Goal: Task Accomplishment & Management: Manage account settings

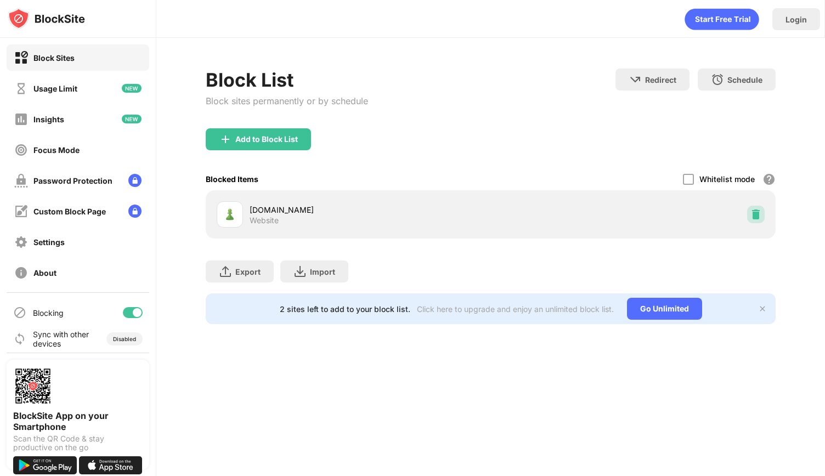
click at [757, 213] on img at bounding box center [756, 214] width 11 height 11
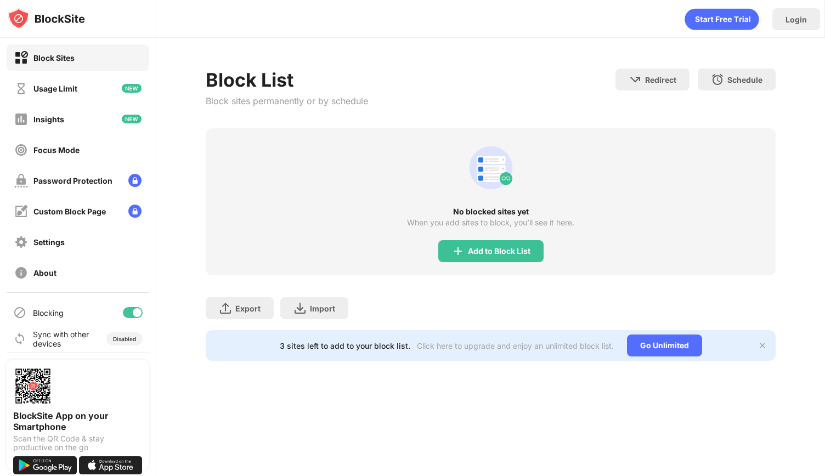
click at [434, 77] on div "Block List Block sites permanently or by schedule Redirect Choose a site to be …" at bounding box center [491, 99] width 570 height 60
